Goal: Transaction & Acquisition: Purchase product/service

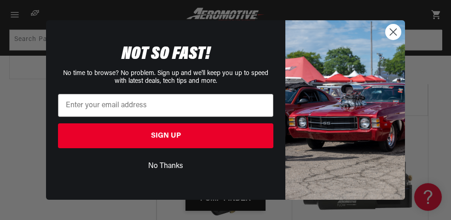
scroll to position [2014, 0]
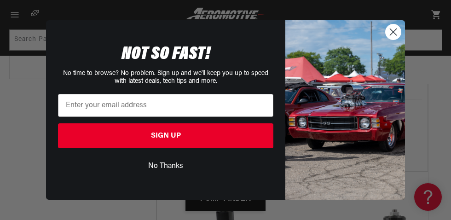
click at [394, 40] on circle "Close dialog" at bounding box center [392, 31] width 15 height 15
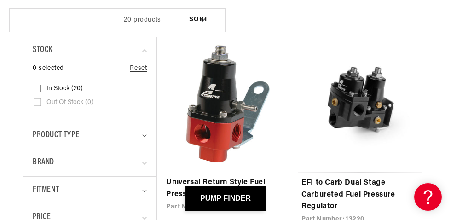
scroll to position [217, 0]
click at [226, 181] on link "Universal Return Style Fuel Pressure Regulator" at bounding box center [224, 188] width 117 height 23
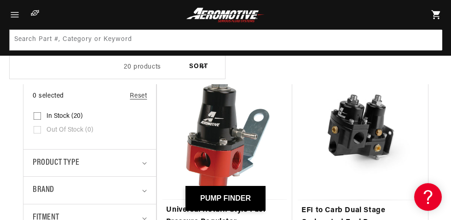
scroll to position [181, 0]
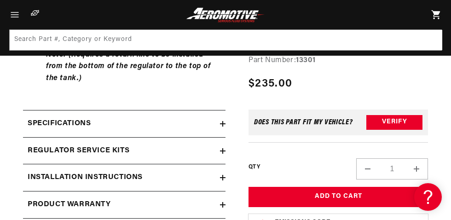
scroll to position [781, 0]
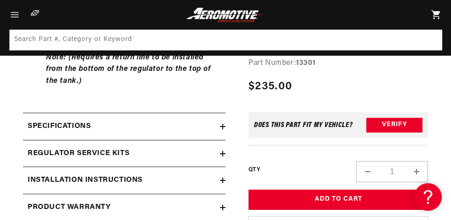
click at [223, 151] on icon at bounding box center [223, 154] width 0 height 6
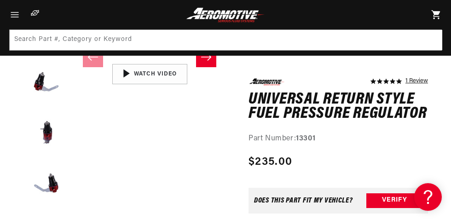
scroll to position [220, 0]
